Goal: Information Seeking & Learning: Learn about a topic

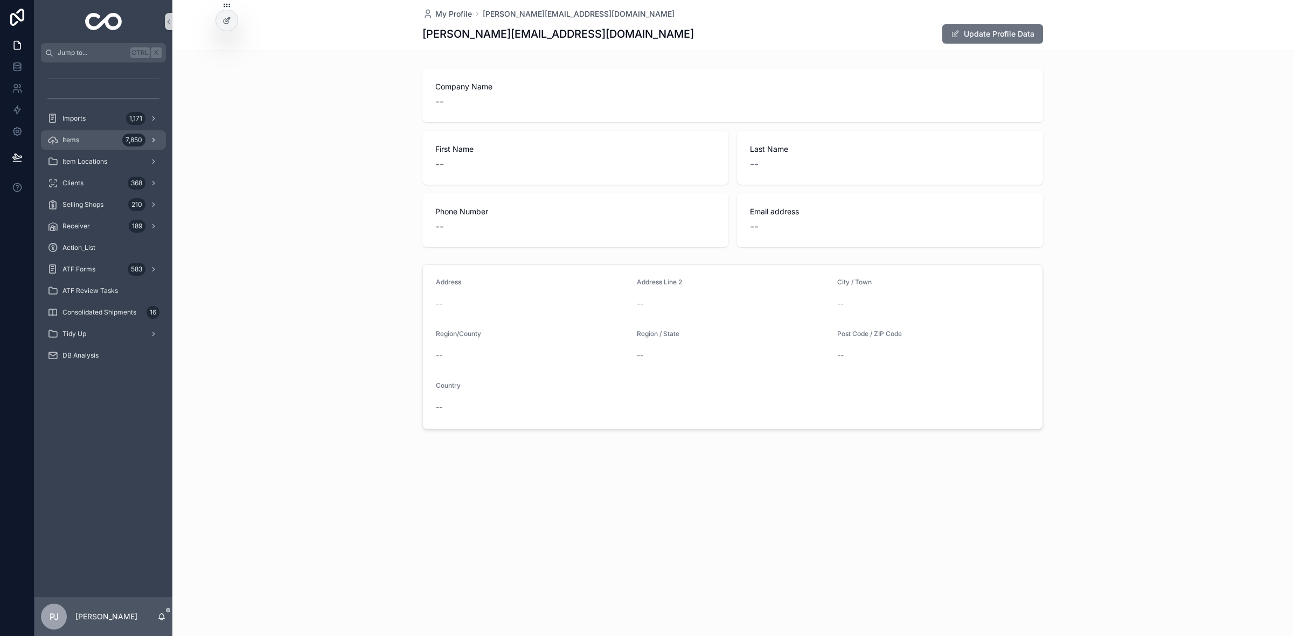
click at [76, 142] on span "Items" at bounding box center [70, 140] width 17 height 9
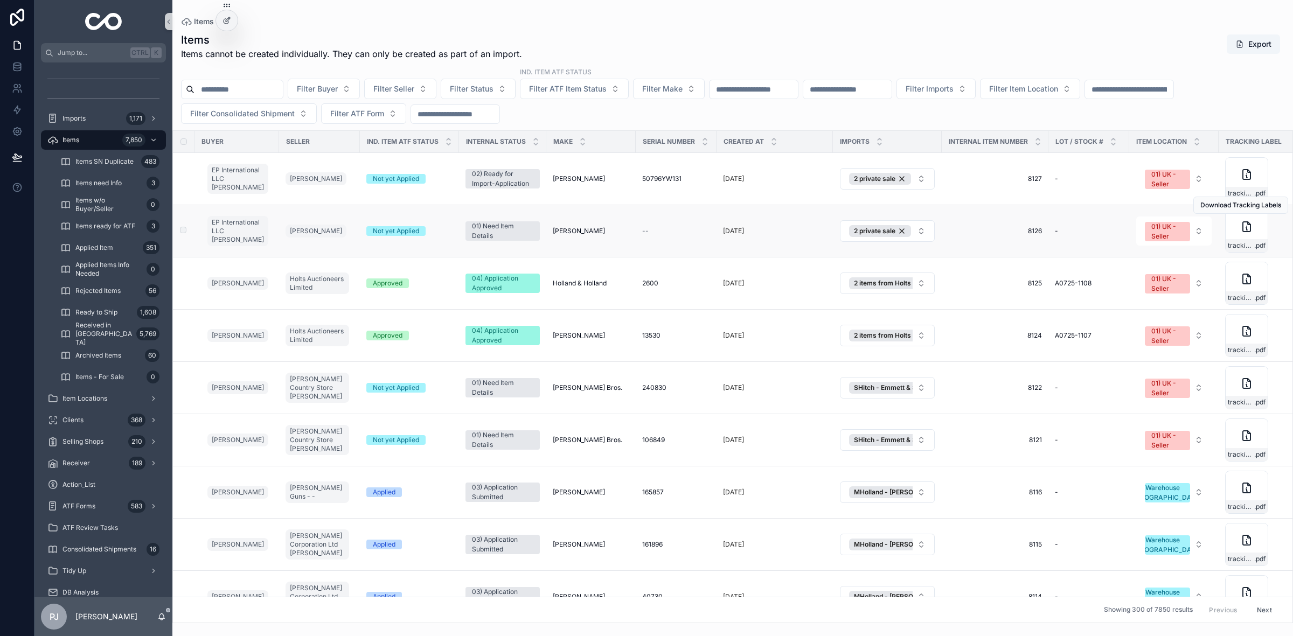
click at [559, 233] on span "[PERSON_NAME]" at bounding box center [579, 231] width 52 height 9
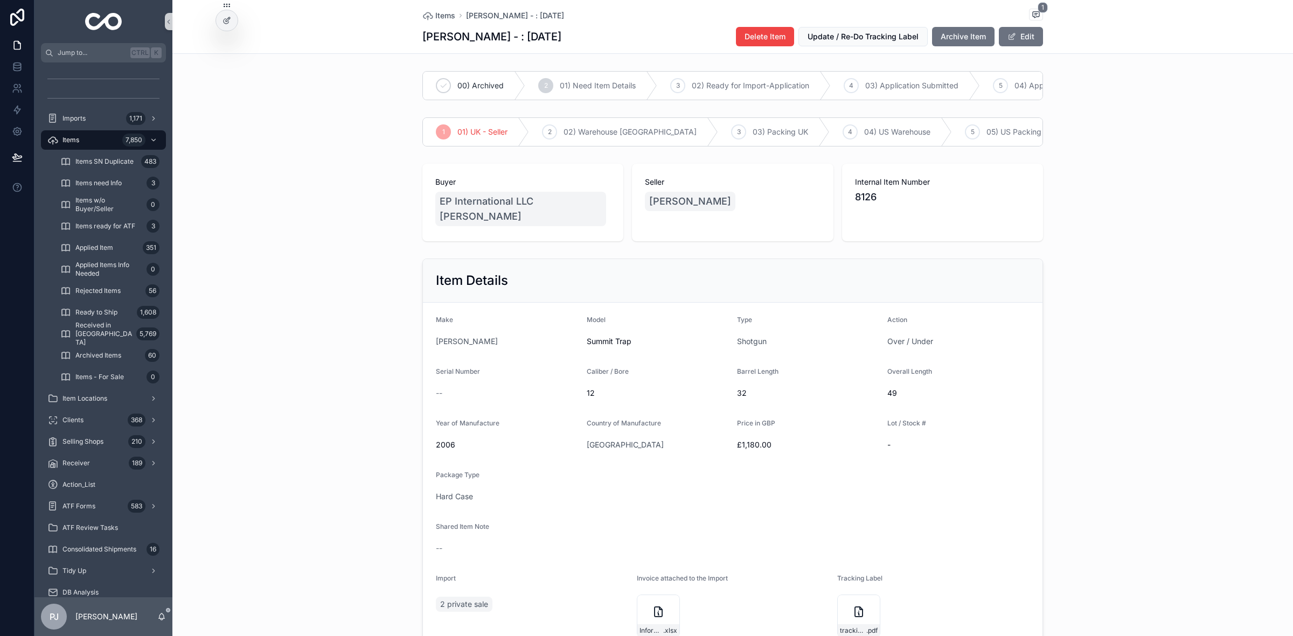
scroll to position [67, 0]
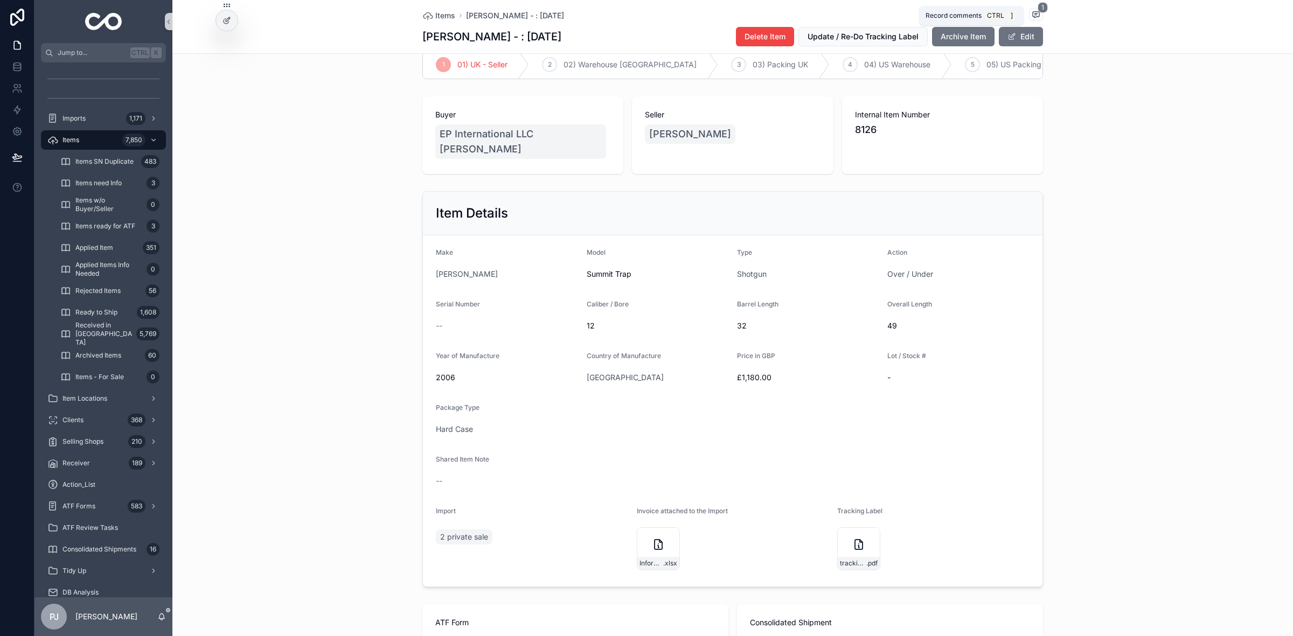
click at [1037, 12] on span "1" at bounding box center [1042, 7] width 10 height 11
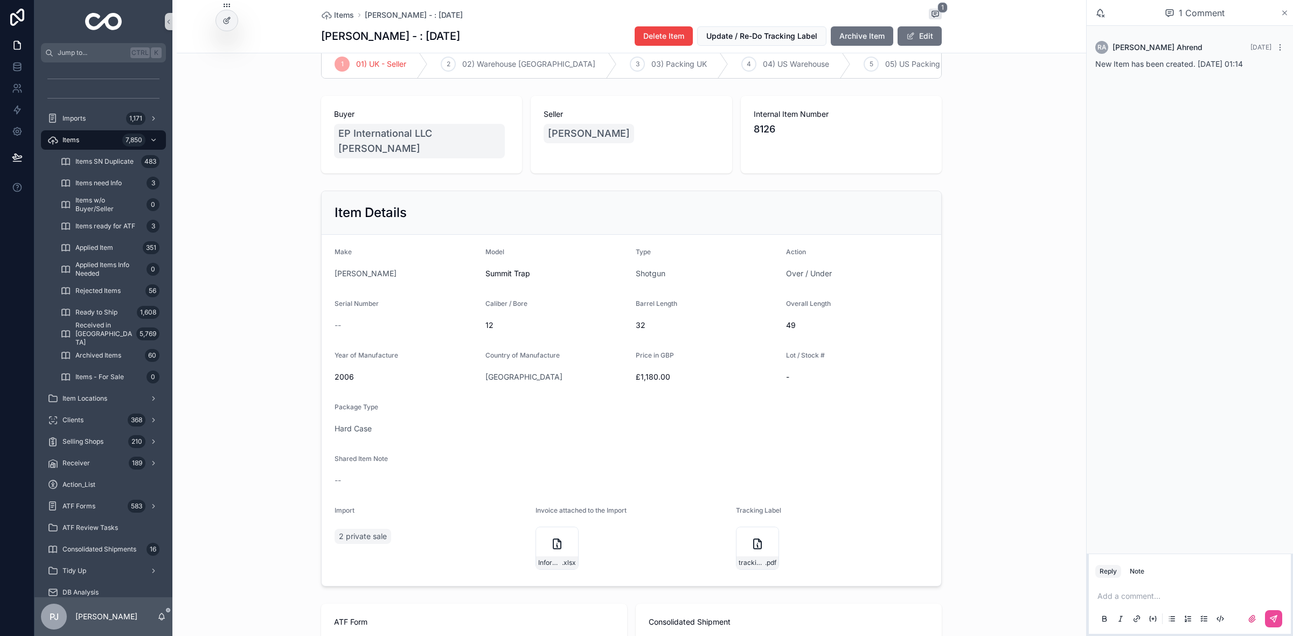
click at [1286, 15] on icon "scrollable content" at bounding box center [1284, 13] width 8 height 9
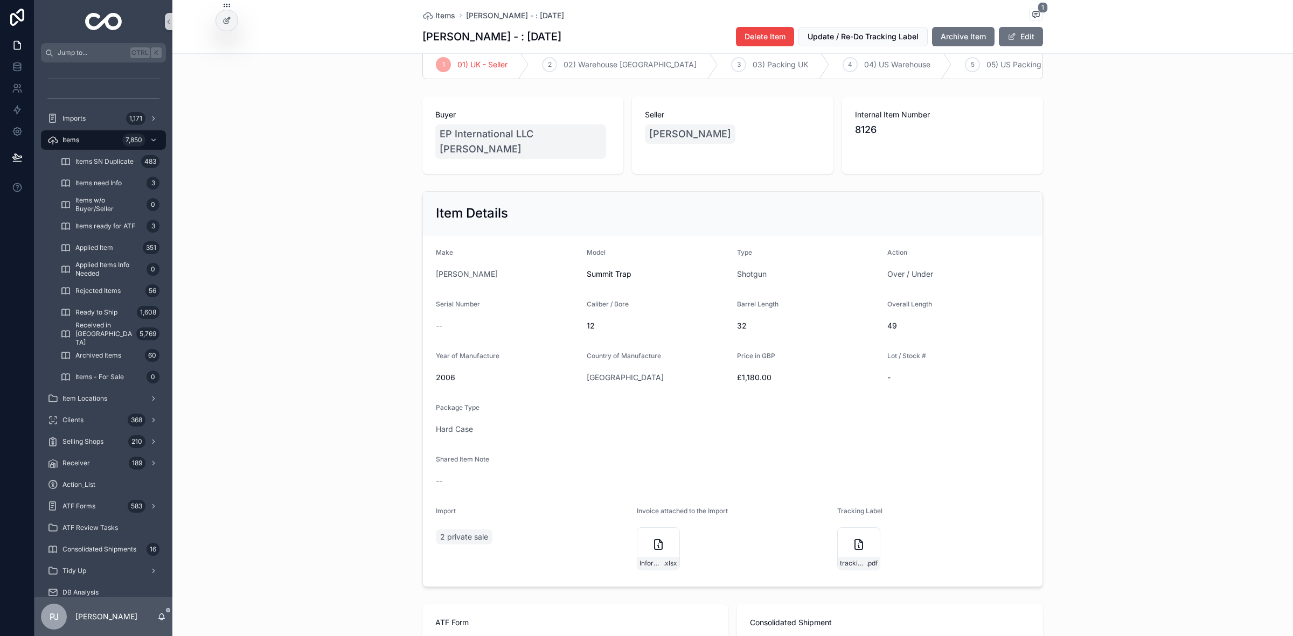
click at [1118, 304] on div "Item Details Make [PERSON_NAME] Model Summit Trap Type Shotgun Action Over / Un…" at bounding box center [732, 389] width 1120 height 405
